Goal: Navigation & Orientation: Find specific page/section

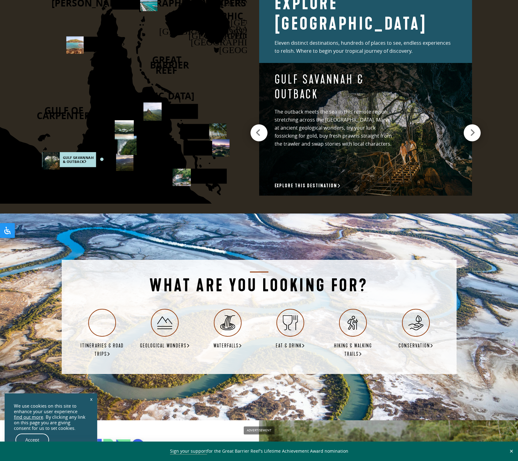
scroll to position [1114, 0]
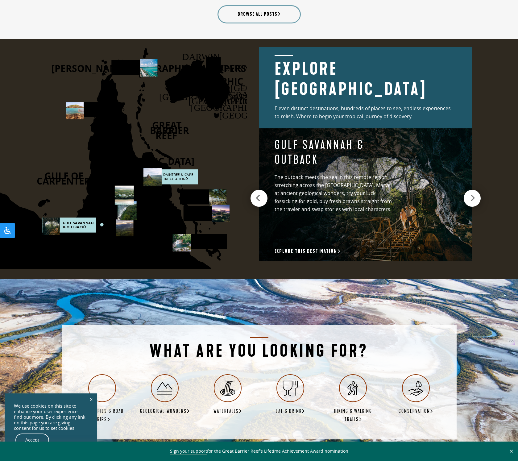
click at [178, 176] on rect at bounding box center [171, 176] width 54 height 15
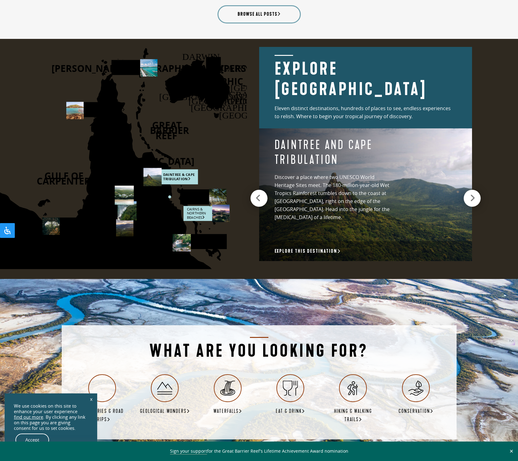
click at [201, 215] on rect at bounding box center [206, 213] width 46 height 15
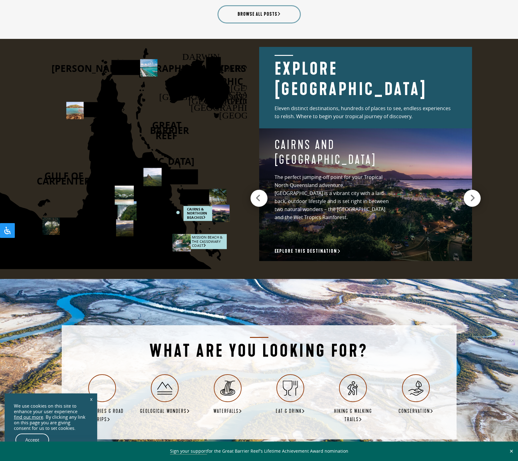
click at [202, 239] on rect at bounding box center [199, 241] width 54 height 15
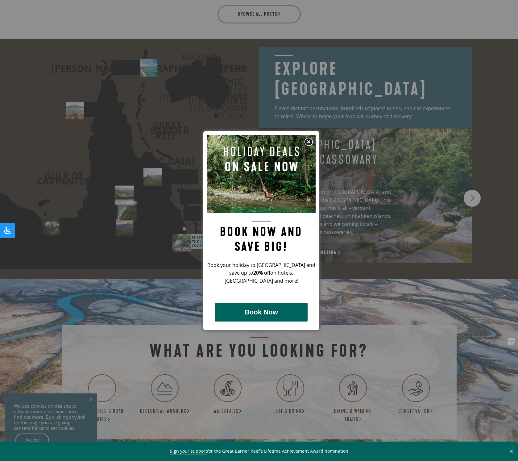
click at [308, 139] on img at bounding box center [308, 141] width 9 height 9
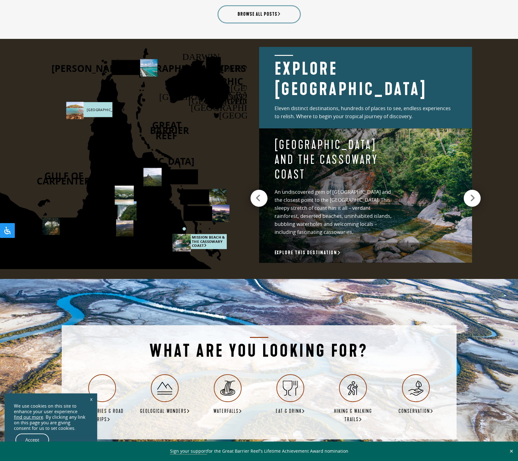
click at [93, 110] on rect at bounding box center [89, 109] width 46 height 15
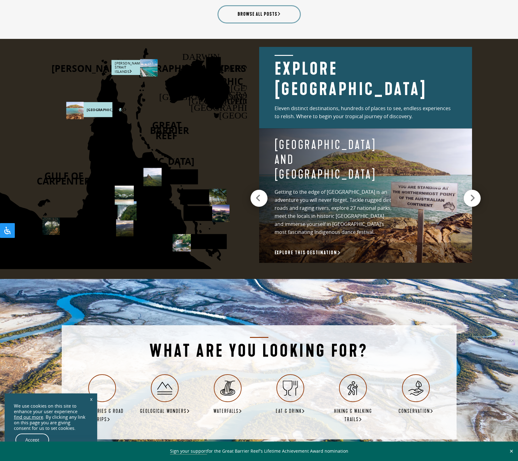
click at [121, 66] on rect at bounding box center [134, 67] width 46 height 15
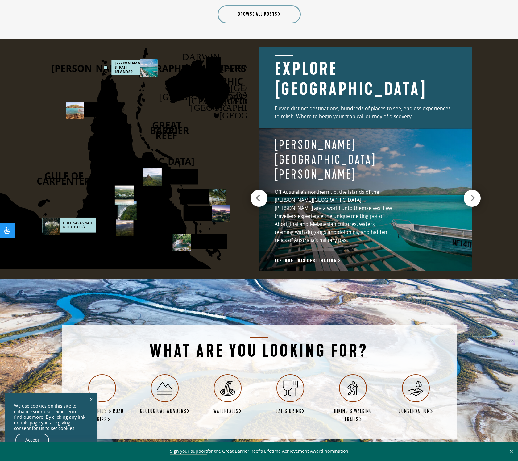
click at [66, 225] on rect at bounding box center [69, 224] width 54 height 15
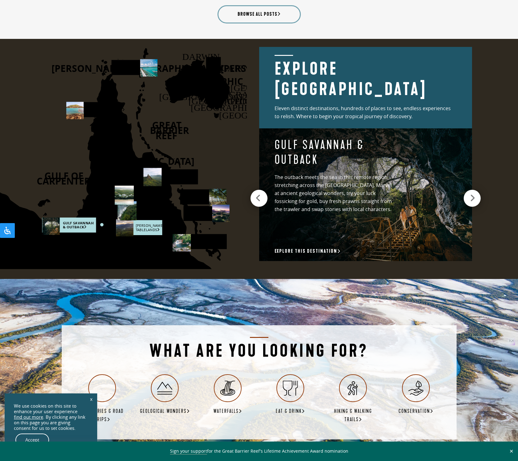
click at [141, 232] on rect at bounding box center [139, 227] width 46 height 15
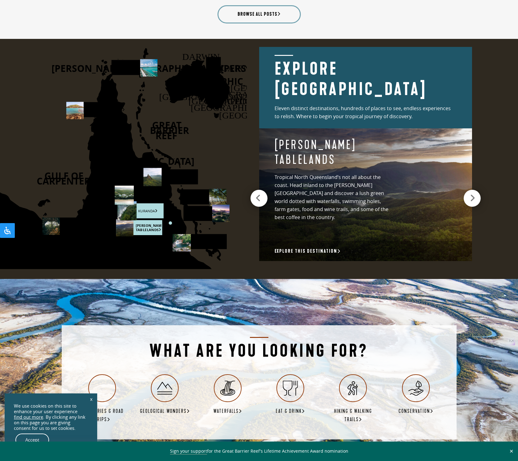
click at [147, 214] on rect at bounding box center [140, 210] width 46 height 15
click at [148, 195] on rect at bounding box center [137, 194] width 46 height 15
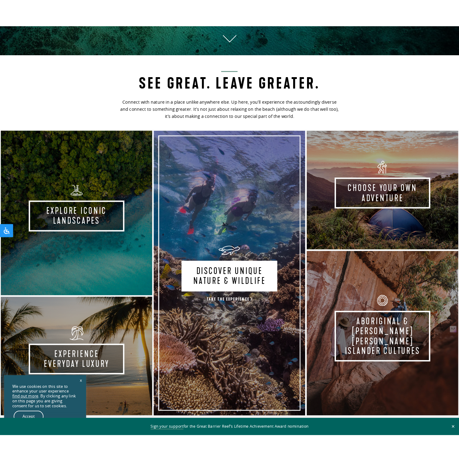
scroll to position [491, 0]
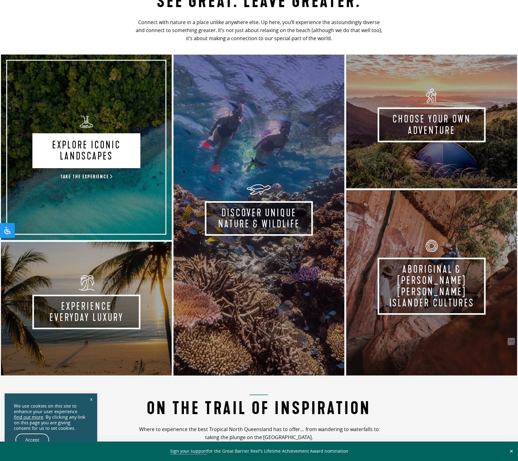
click at [56, 143] on link "Explore Iconic Landscapes Take the experience" at bounding box center [86, 147] width 173 height 187
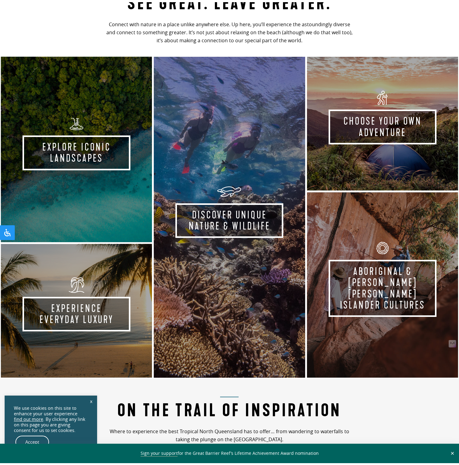
scroll to position [495, 0]
